Goal: Go to known website: Access a specific website the user already knows

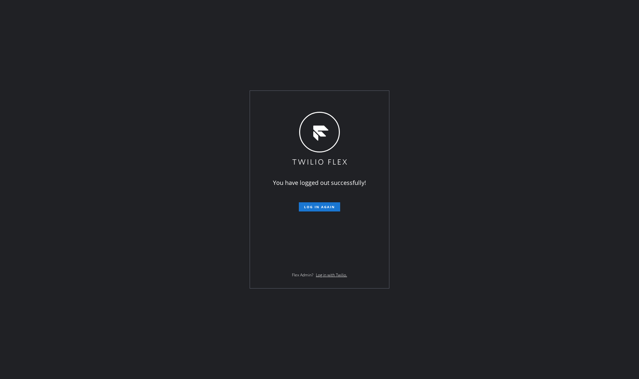
drag, startPoint x: 561, startPoint y: 66, endPoint x: 442, endPoint y: 134, distance: 136.8
click at [553, 71] on div "You have logged out successfully! Log in again Flex Admin? Log in with Twilio." at bounding box center [319, 189] width 639 height 379
click at [327, 205] on span "Log in again" at bounding box center [319, 207] width 31 height 5
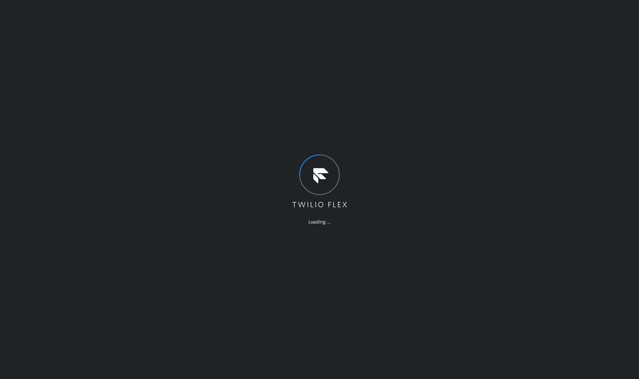
click at [403, 174] on div "Loading ..." at bounding box center [319, 189] width 639 height 379
